Goal: Task Accomplishment & Management: Use online tool/utility

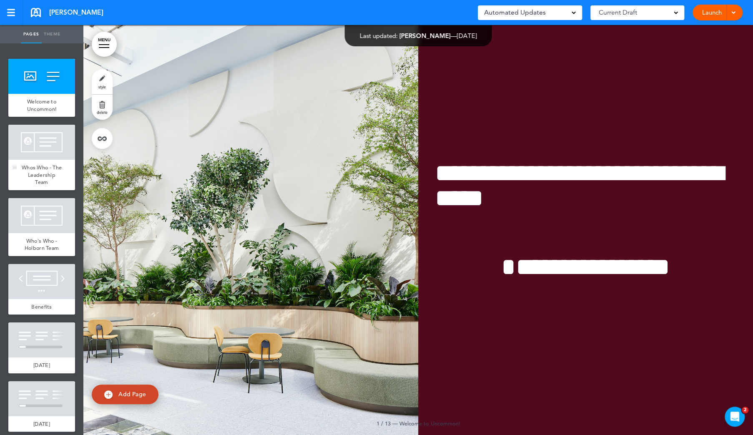
click at [48, 154] on div at bounding box center [41, 142] width 67 height 35
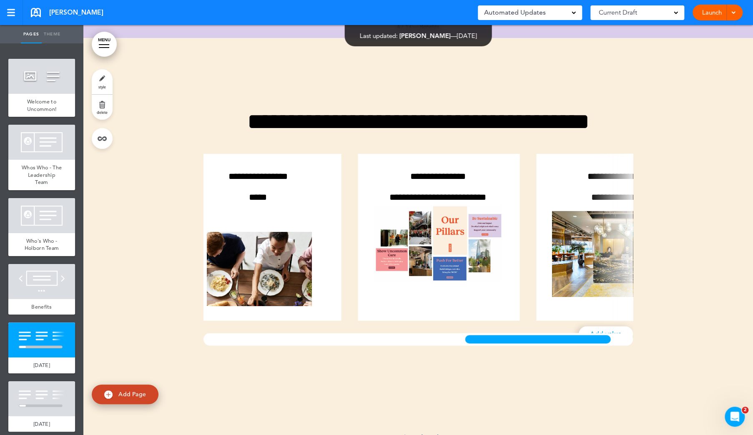
scroll to position [0, 803]
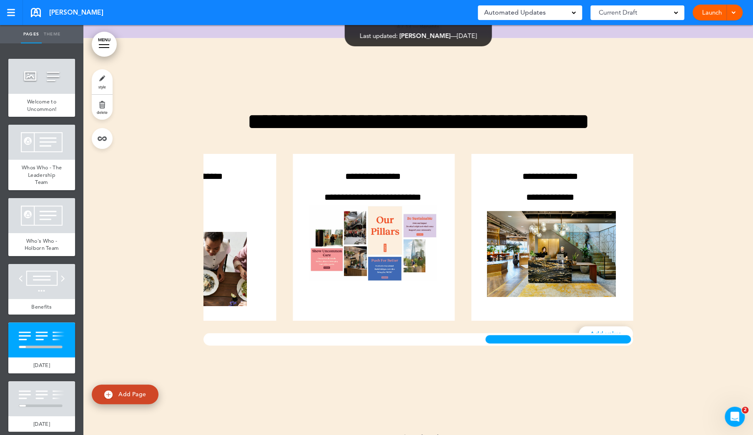
click at [638, 373] on div "**********" at bounding box center [418, 243] width 446 height 330
click at [701, 279] on div at bounding box center [418, 243] width 670 height 410
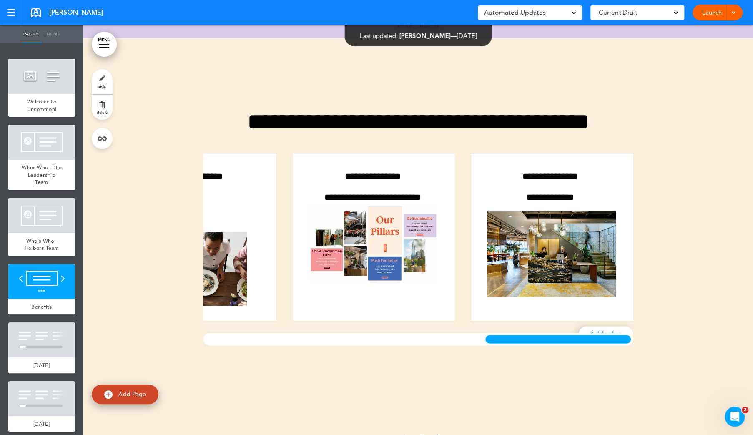
click at [736, 10] on span at bounding box center [733, 11] width 5 height 5
click at [706, 26] on li "Launch" at bounding box center [705, 31] width 74 height 19
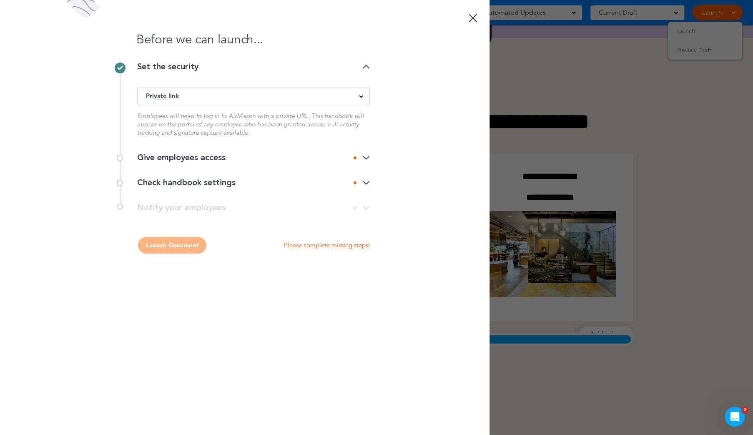
scroll to position [0, 0]
click at [205, 99] on div "Private link" at bounding box center [254, 95] width 232 height 9
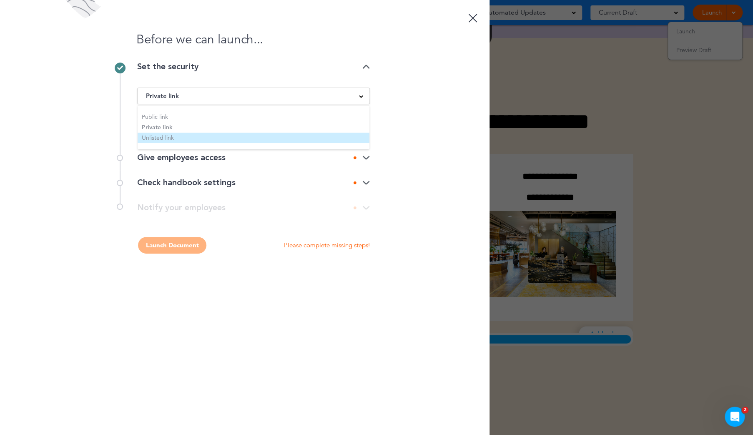
click at [173, 139] on li "Unlisted link" at bounding box center [254, 138] width 232 height 10
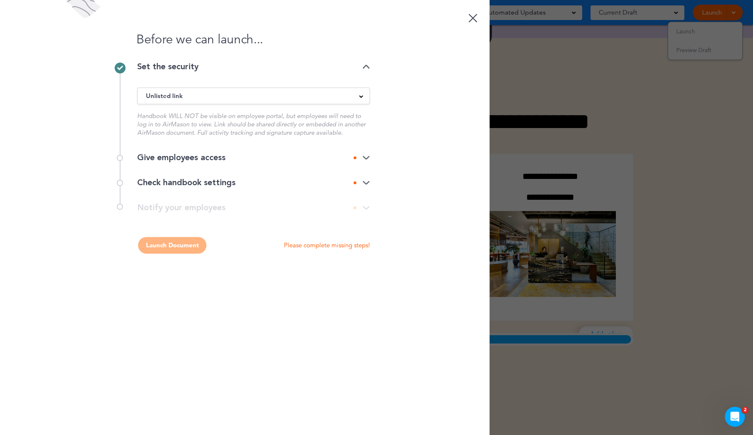
click at [183, 156] on div "Give employees access" at bounding box center [253, 158] width 233 height 8
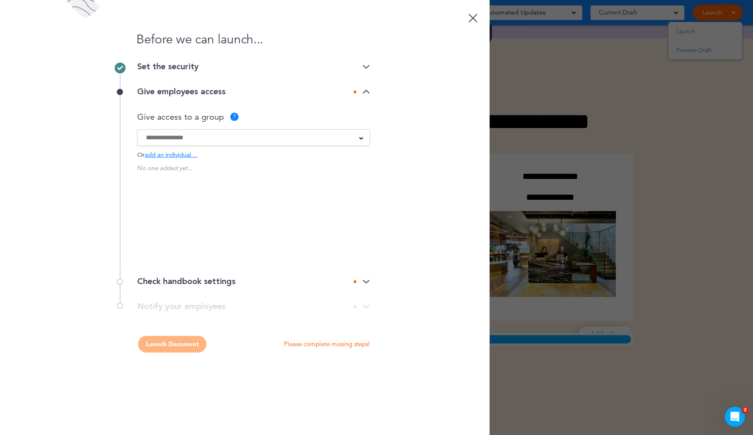
click at [188, 136] on input at bounding box center [248, 137] width 204 height 9
click at [156, 156] on label "SSO Employee" at bounding box center [253, 161] width 215 height 10
click at [104, 156] on div "Before we can launch... Set the security Unlisted link Public link Private link…" at bounding box center [245, 217] width 490 height 435
click at [186, 277] on div "Check handbook settings" at bounding box center [253, 279] width 233 height 8
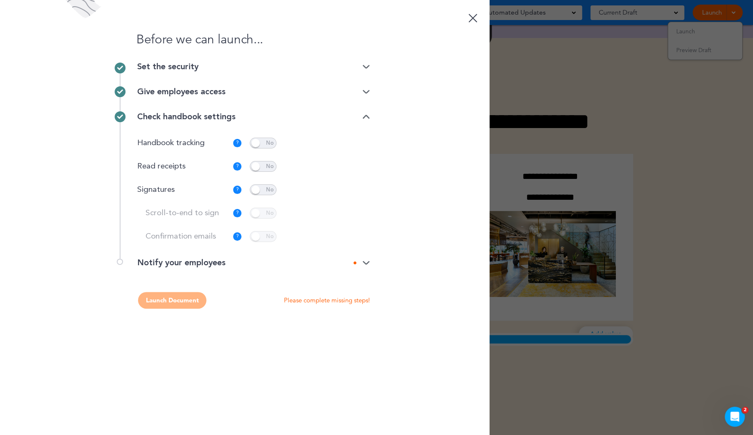
click at [262, 167] on span at bounding box center [263, 166] width 27 height 11
click at [195, 264] on div "Notify your employees" at bounding box center [253, 263] width 233 height 8
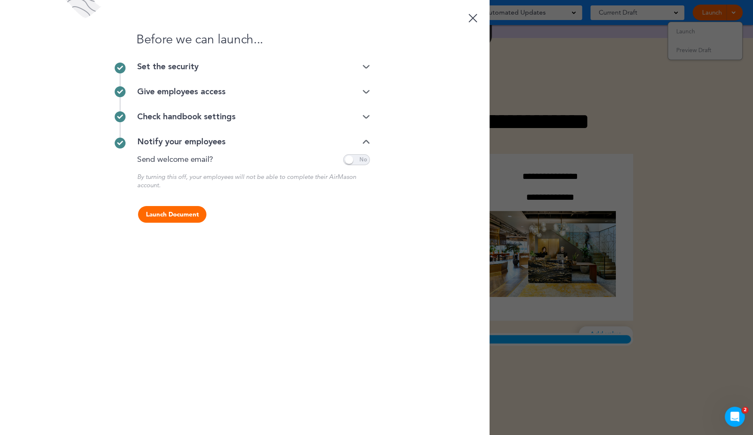
click at [200, 90] on div "Give employees access" at bounding box center [253, 92] width 233 height 8
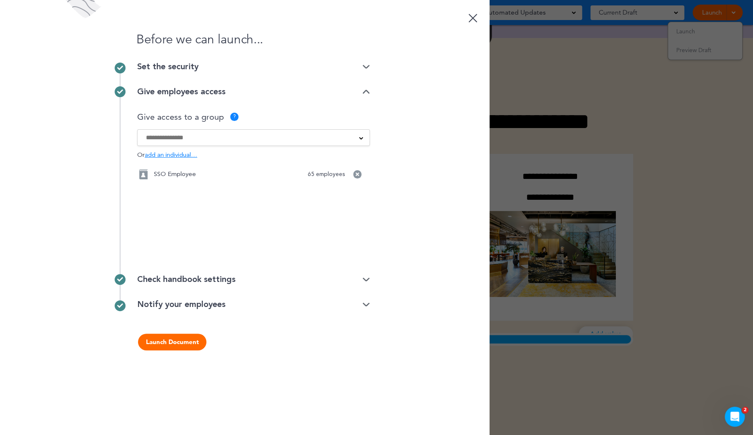
click at [310, 135] on input at bounding box center [248, 137] width 204 height 9
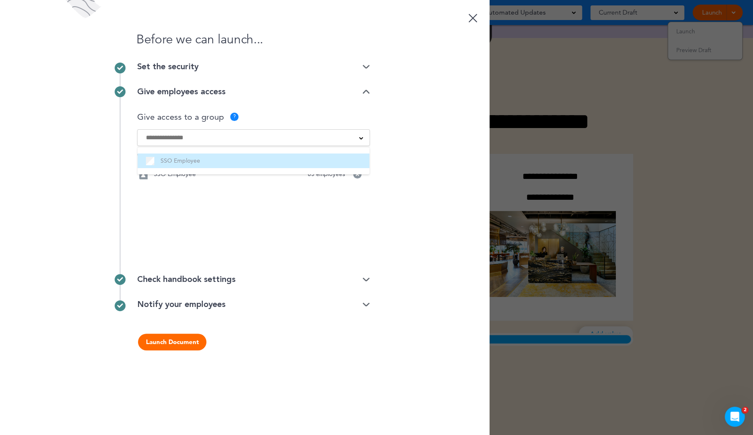
click at [206, 154] on li "SSO Employee" at bounding box center [254, 161] width 232 height 15
click at [219, 158] on label "SSO Employee" at bounding box center [253, 161] width 215 height 10
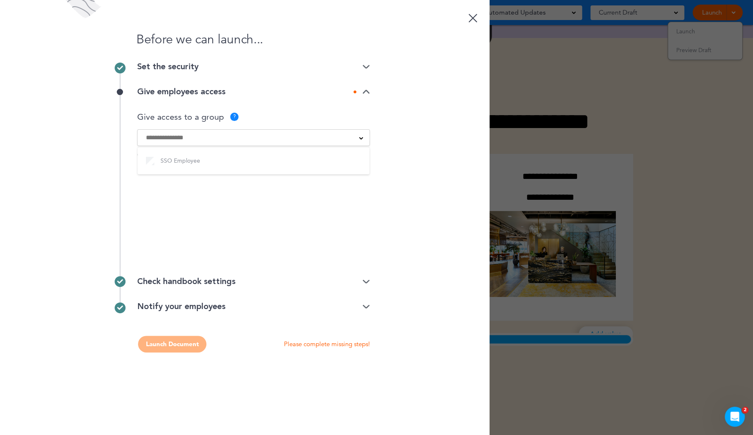
click at [285, 118] on div "Give access to a group ?" at bounding box center [253, 117] width 233 height 8
click at [171, 153] on span "add an individual…" at bounding box center [171, 155] width 53 height 6
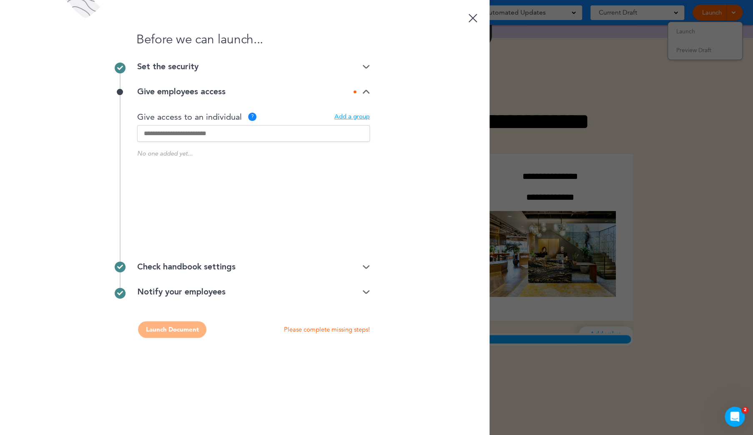
drag, startPoint x: 209, startPoint y: 132, endPoint x: 213, endPoint y: 138, distance: 7.3
click at [210, 132] on input "text" at bounding box center [253, 133] width 233 height 17
type input "*"
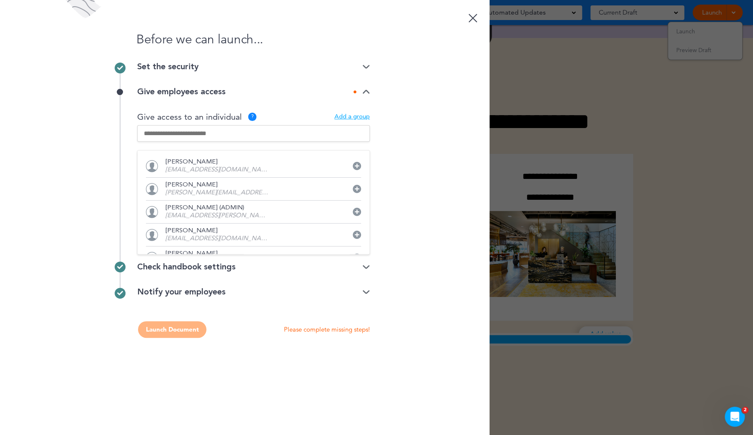
click at [402, 116] on div "Before we can launch... Set the security Unlisted link Public link Private link…" at bounding box center [245, 217] width 490 height 435
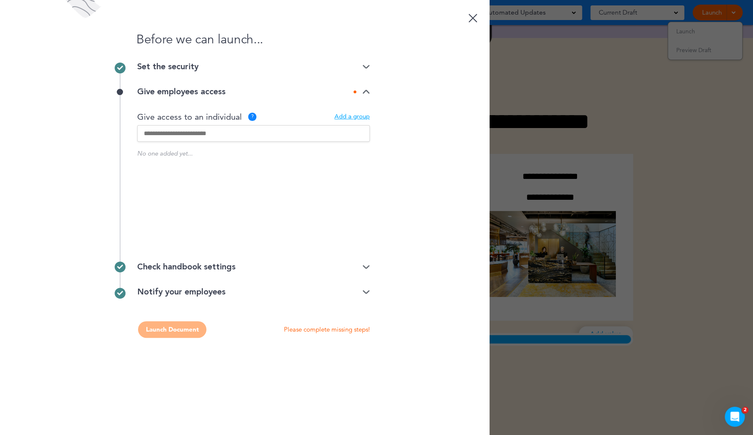
click at [229, 131] on input "text" at bounding box center [253, 133] width 233 height 17
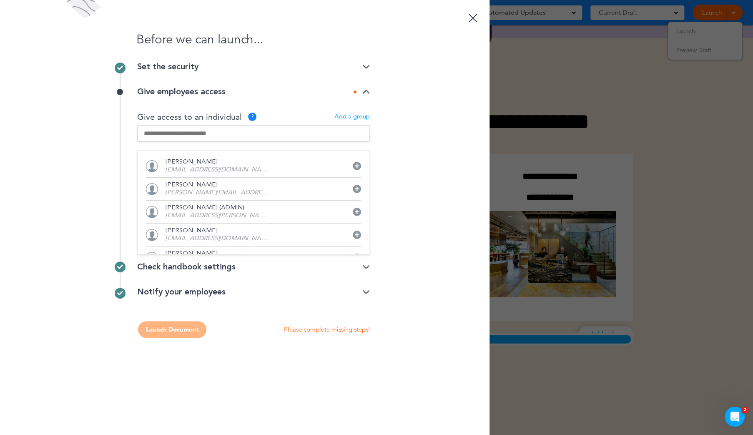
click at [239, 133] on input "text" at bounding box center [253, 133] width 233 height 17
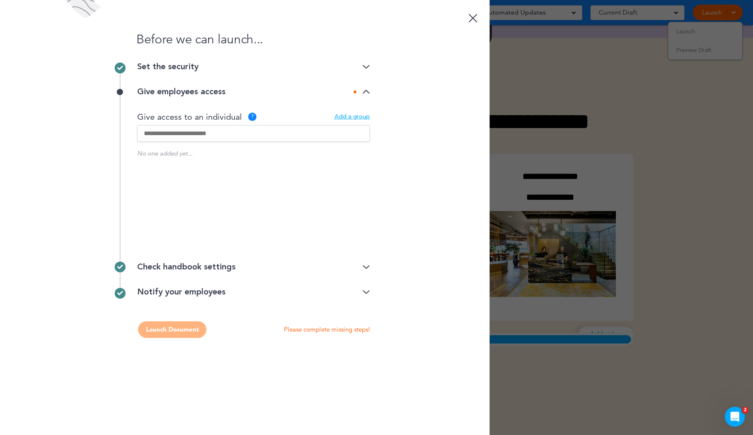
click at [348, 116] on div "Add a group" at bounding box center [352, 117] width 35 height 6
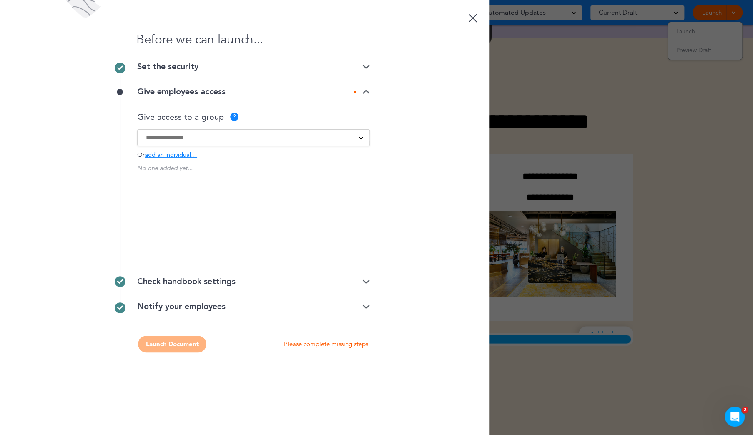
click at [193, 138] on input at bounding box center [248, 137] width 204 height 9
click at [179, 159] on label "SSO Employee" at bounding box center [253, 161] width 215 height 10
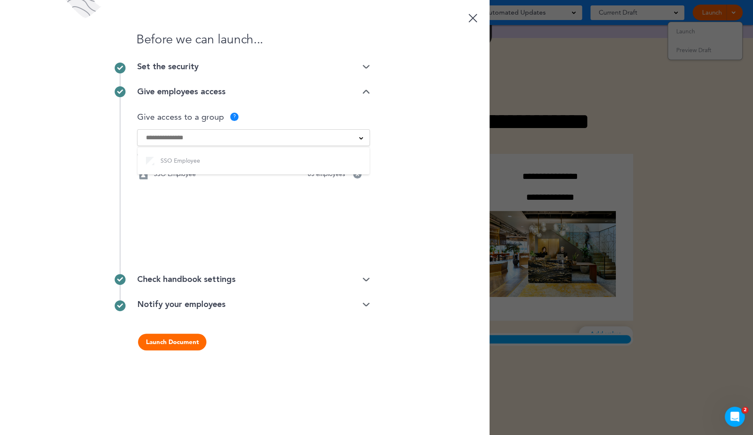
click at [165, 300] on div "Notify your employees" at bounding box center [253, 304] width 233 height 8
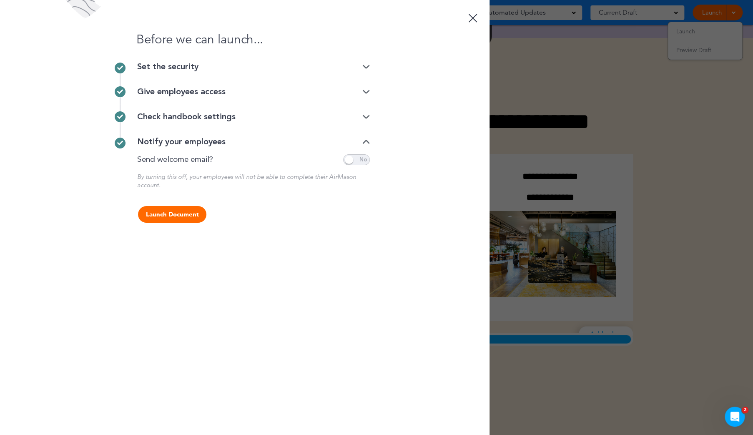
click at [191, 214] on button "Launch Document" at bounding box center [172, 214] width 68 height 17
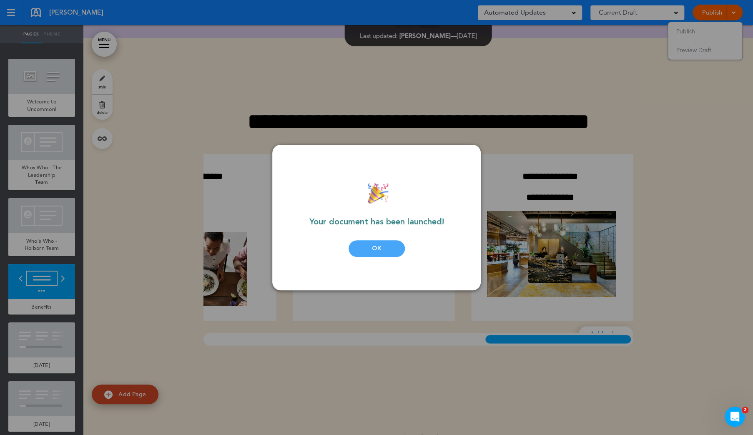
click at [375, 251] on div "OK" at bounding box center [377, 248] width 56 height 17
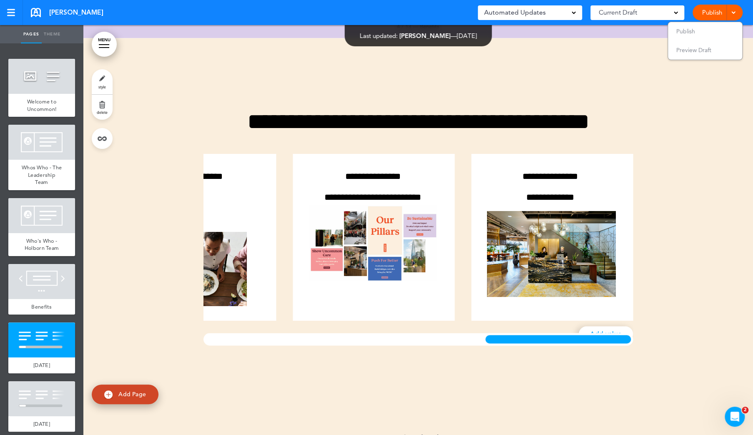
click at [645, 88] on div at bounding box center [418, 243] width 670 height 410
click at [698, 35] on li "Publish" at bounding box center [705, 31] width 74 height 19
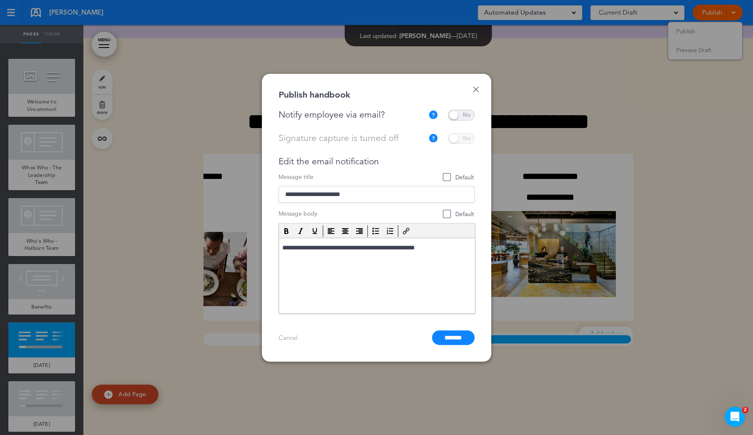
click at [457, 114] on span at bounding box center [461, 115] width 27 height 11
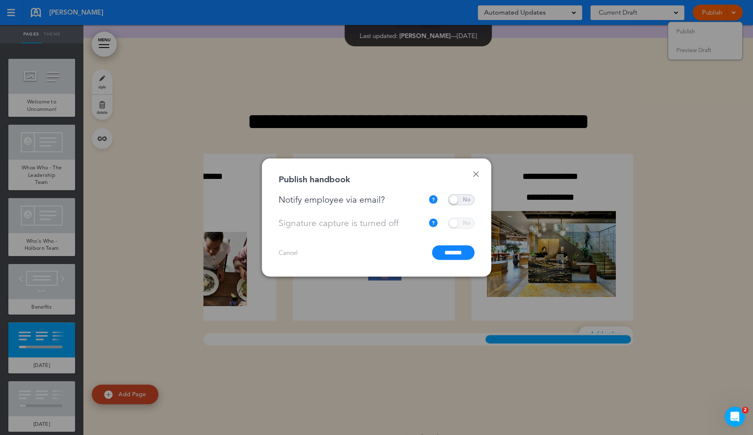
click at [478, 171] on link "Done" at bounding box center [476, 174] width 6 height 6
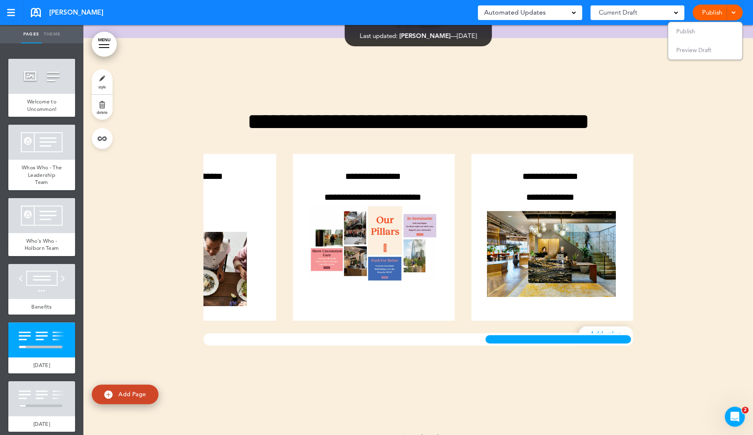
click at [617, 93] on div "**********" at bounding box center [418, 243] width 446 height 330
